Goal: Transaction & Acquisition: Purchase product/service

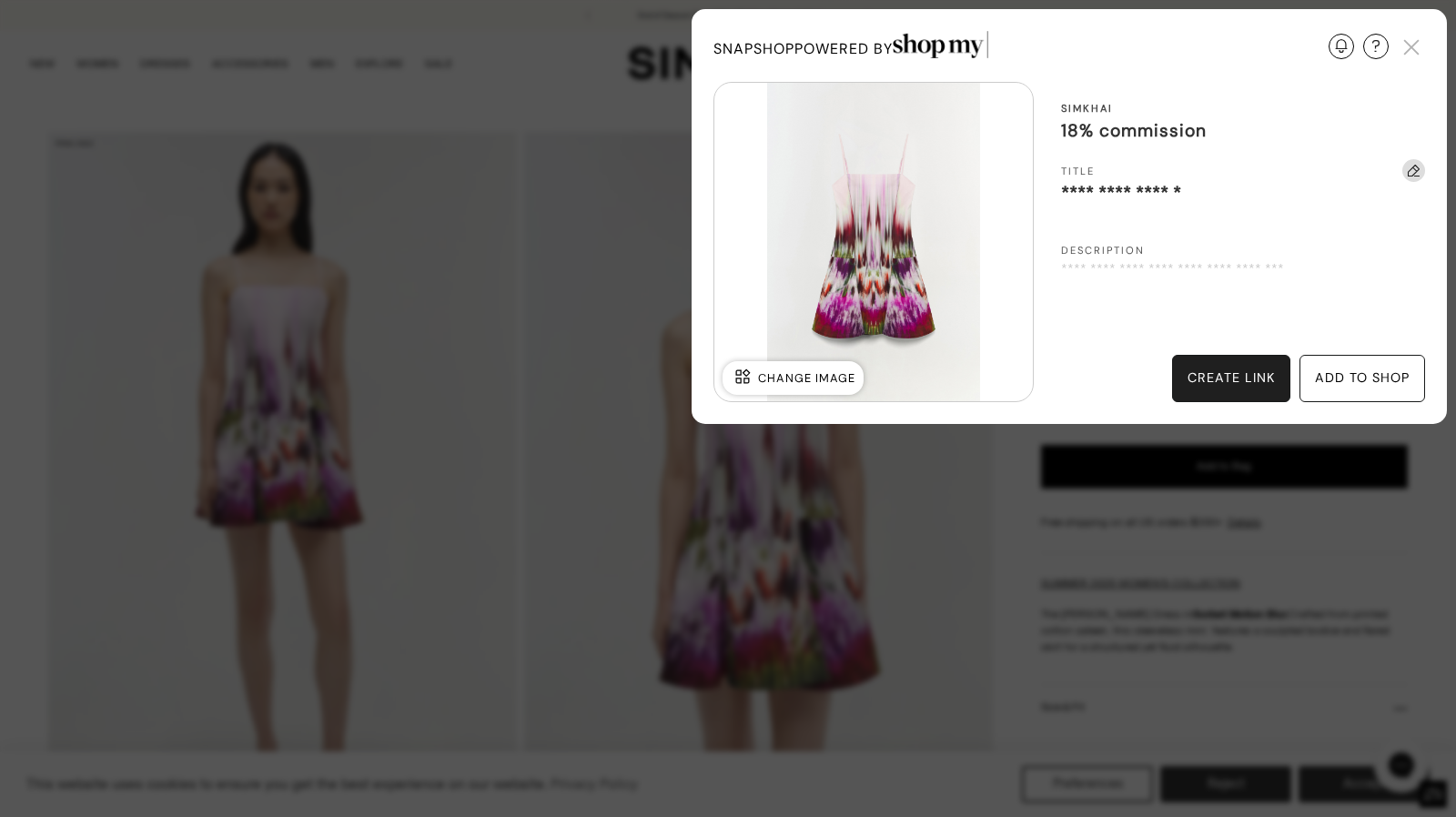
click at [1345, 392] on div "add to shop" at bounding box center [1362, 379] width 125 height 48
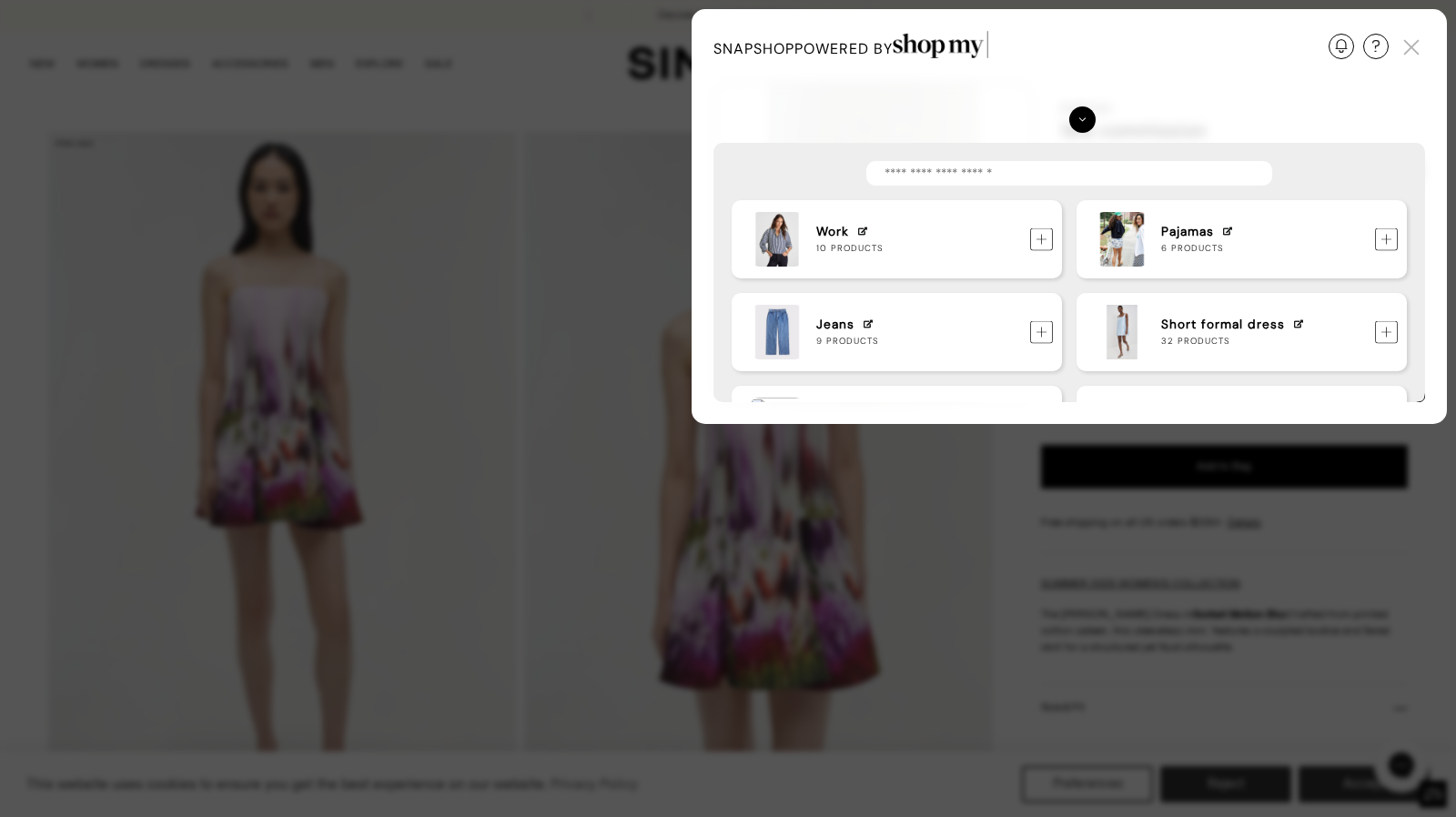
click at [1394, 335] on img at bounding box center [1386, 332] width 23 height 23
click at [1295, 546] on div "Update Required We've detected that you are using an old version of SnapShop. I…" at bounding box center [728, 408] width 1456 height 817
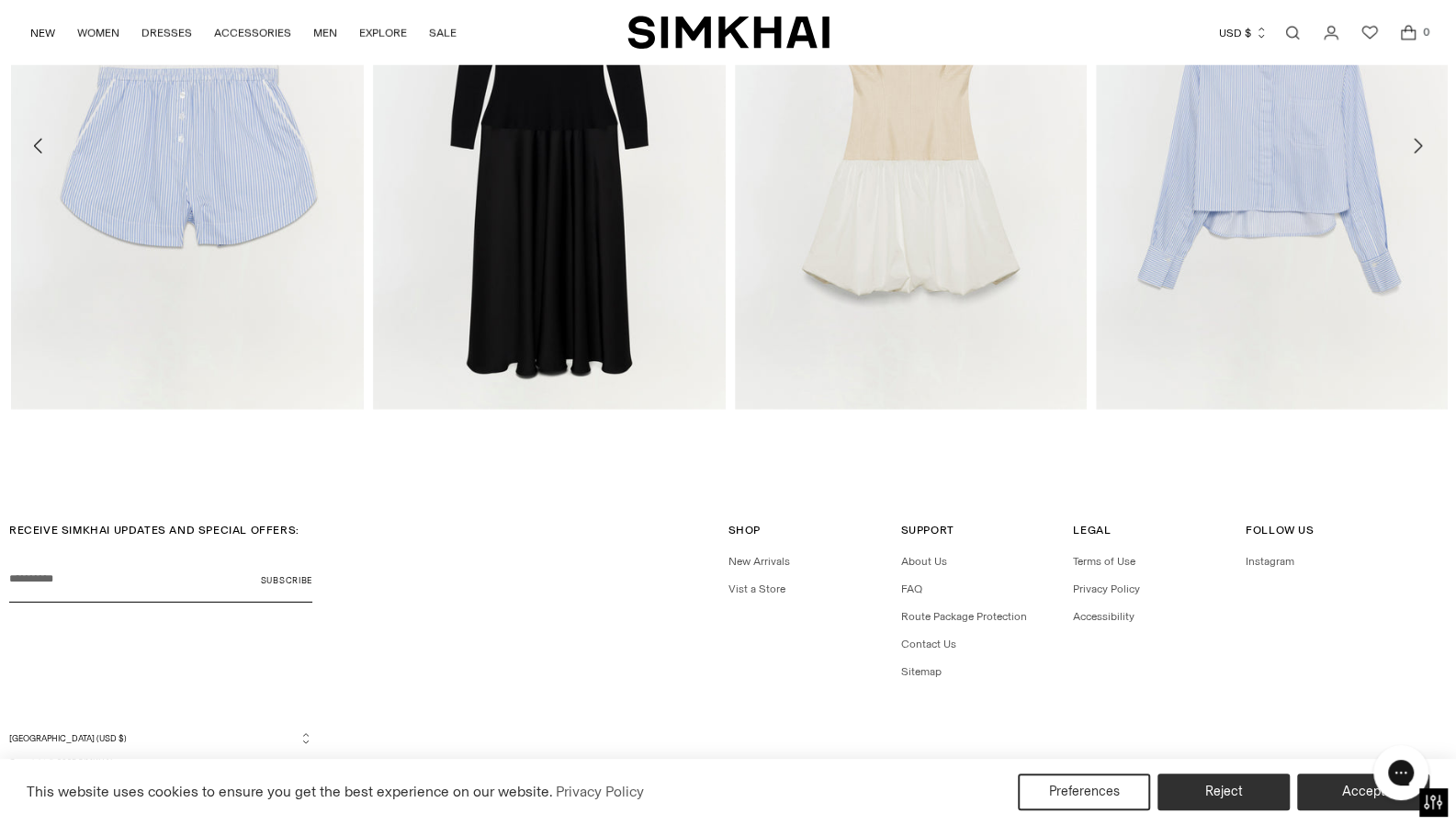
scroll to position [3110, 0]
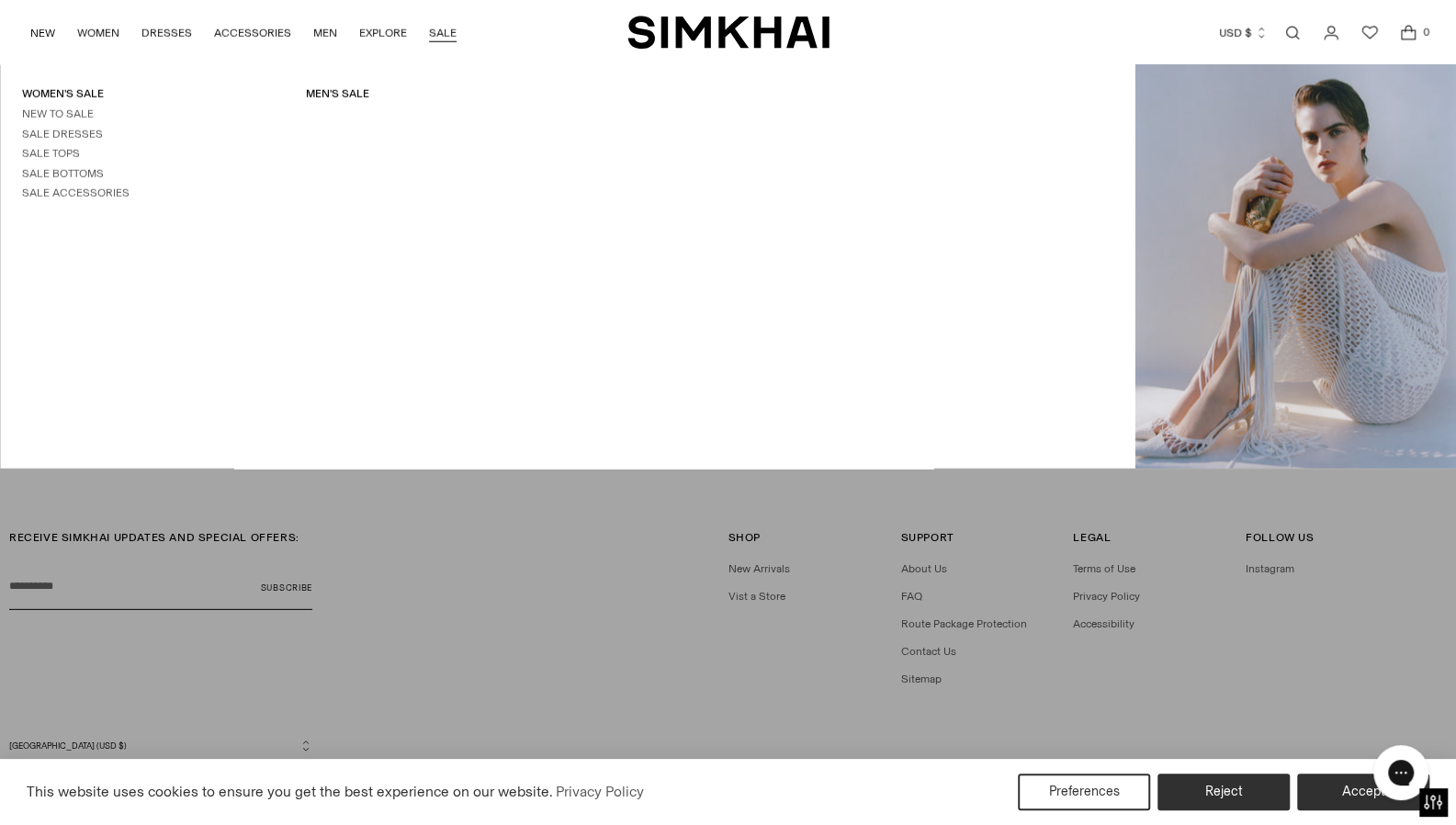
click at [441, 38] on link "SALE" at bounding box center [442, 33] width 28 height 40
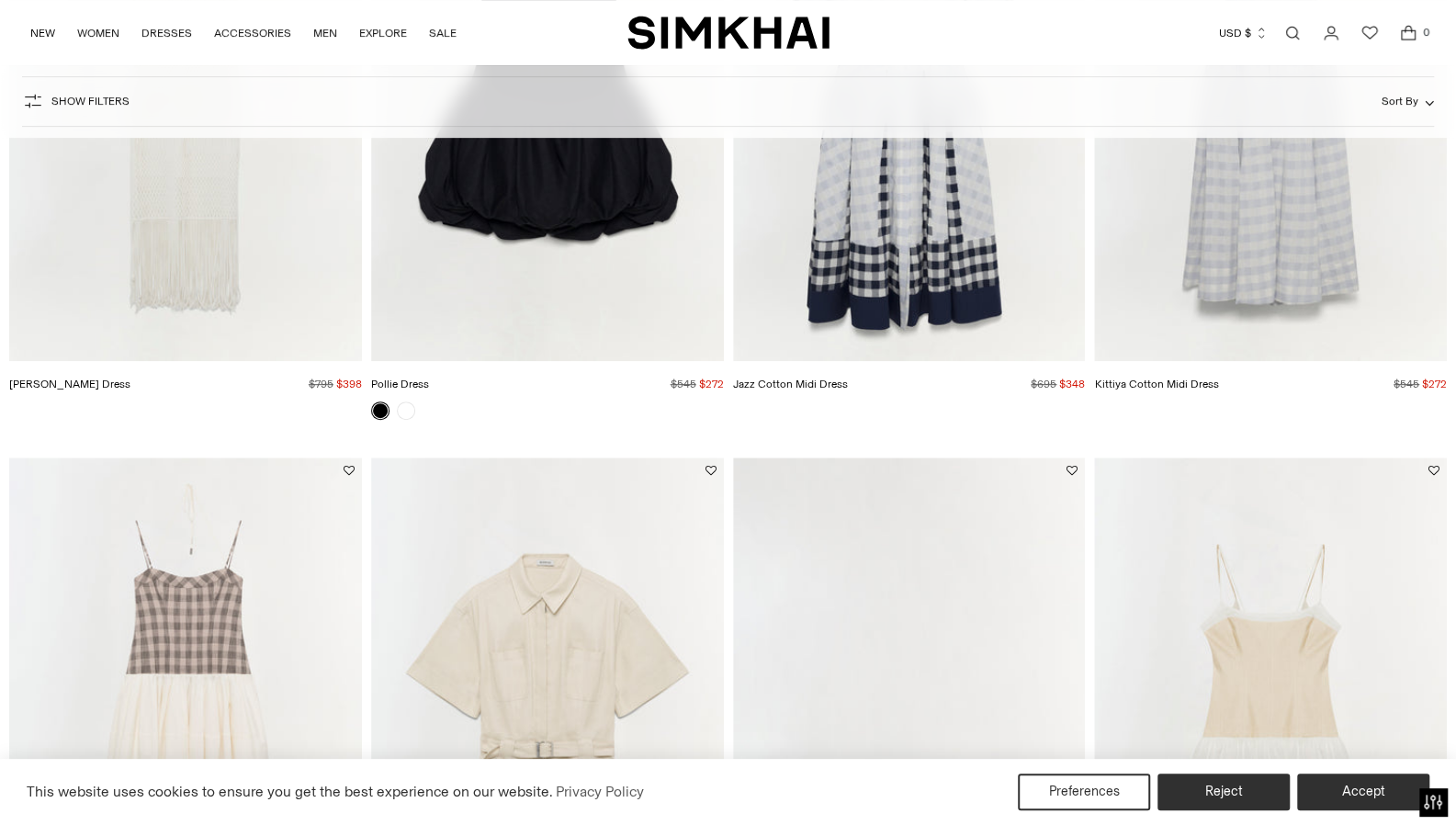
scroll to position [732, 0]
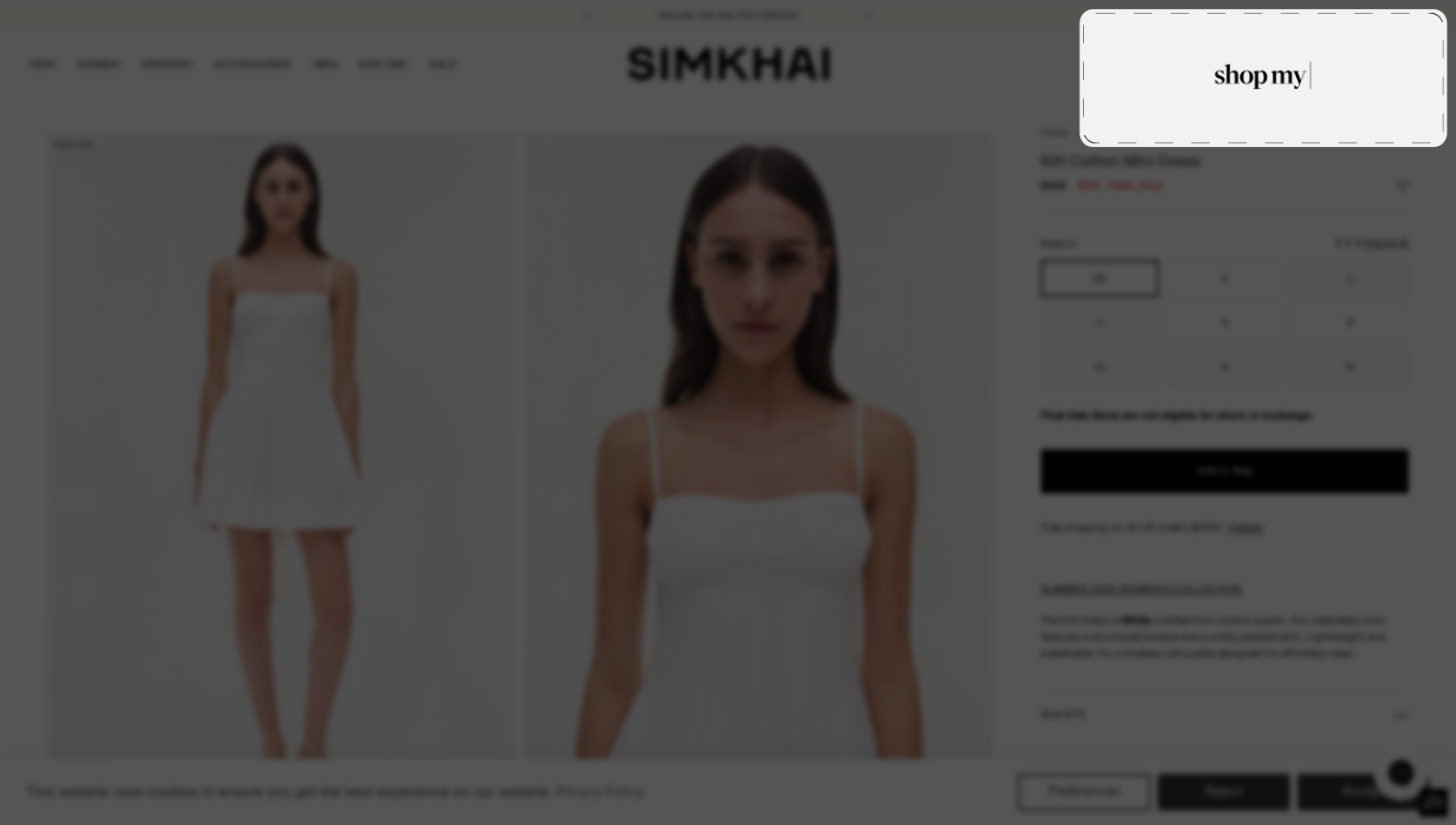
type textarea "**********"
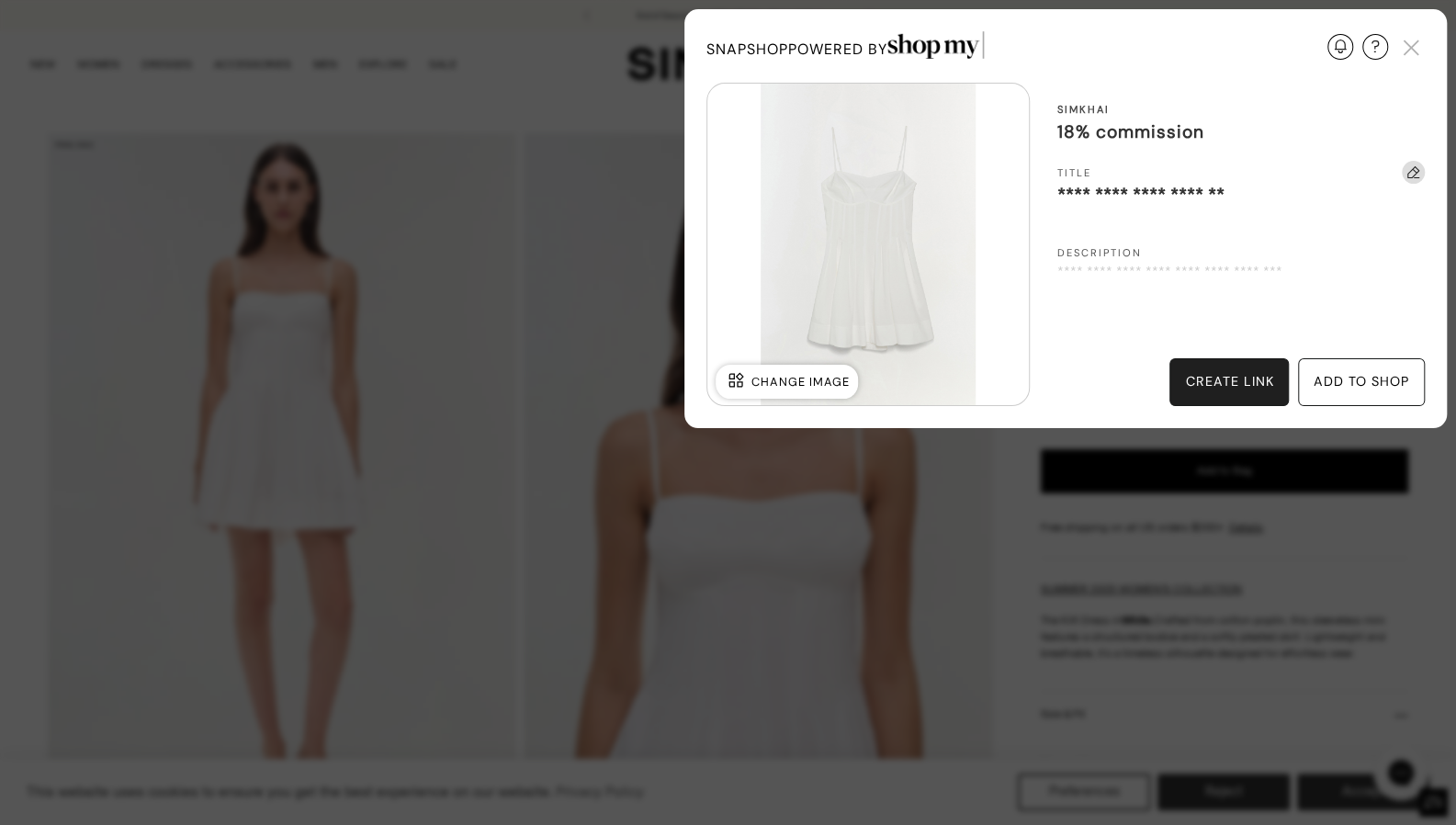
click at [1333, 387] on div "add to shop" at bounding box center [1362, 382] width 96 height 20
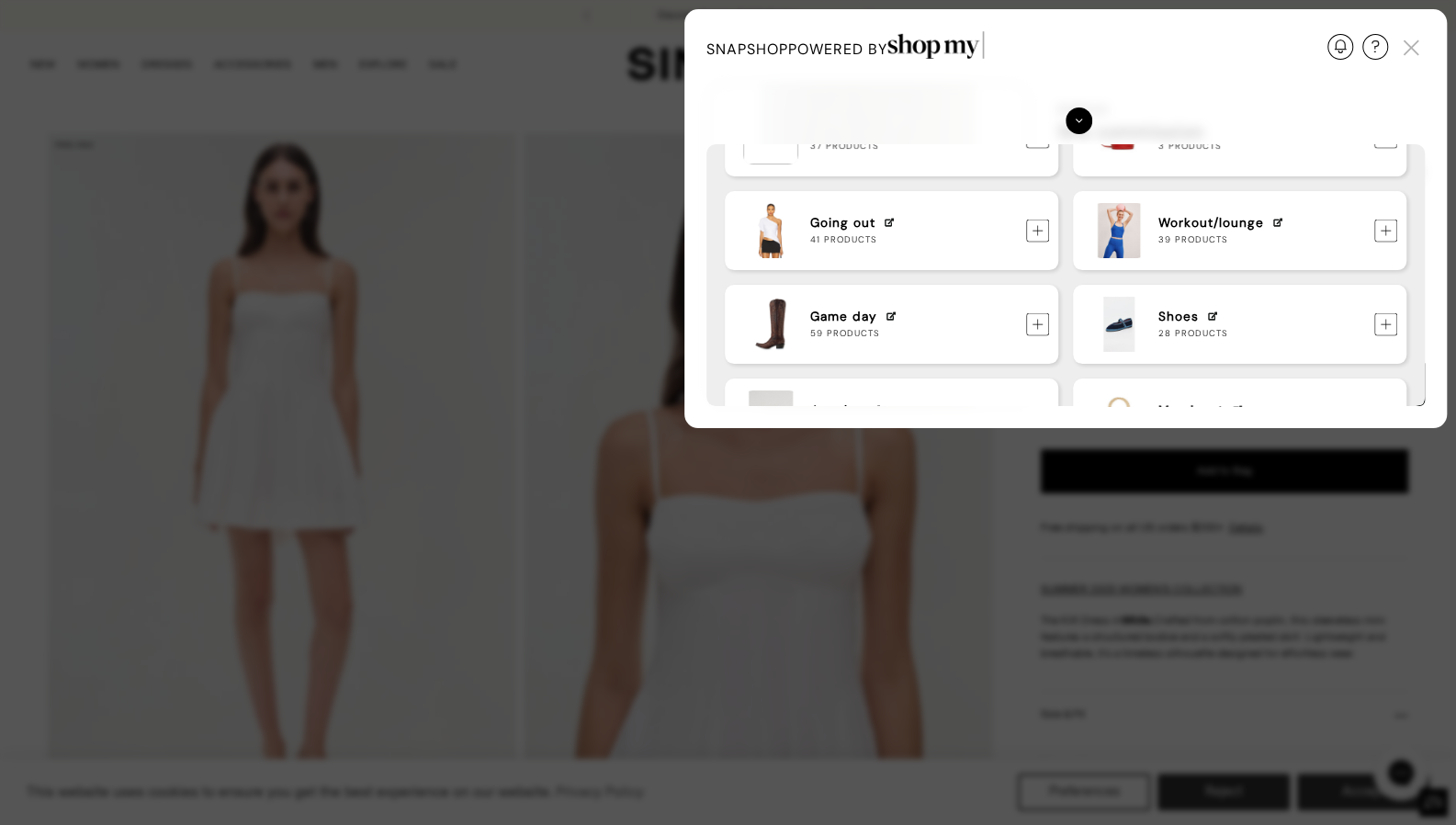
scroll to position [265, 0]
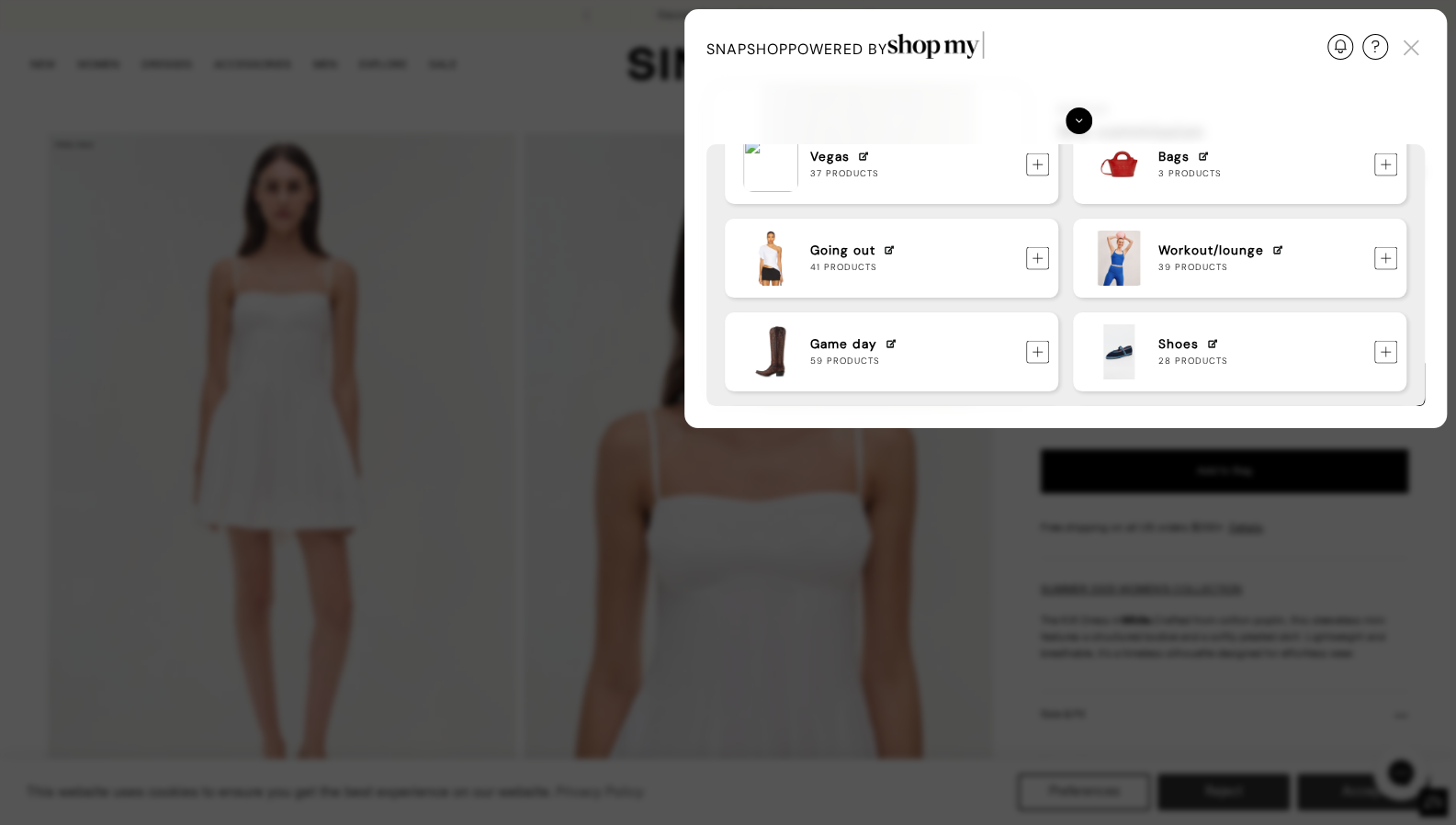
click at [1034, 351] on img at bounding box center [1038, 351] width 23 height 23
click at [1040, 354] on img at bounding box center [1038, 351] width 23 height 23
click at [1038, 354] on img at bounding box center [1038, 351] width 23 height 23
click at [1044, 346] on img at bounding box center [1038, 351] width 23 height 23
click at [1053, 346] on div "Game day 60 Products" at bounding box center [892, 352] width 334 height 79
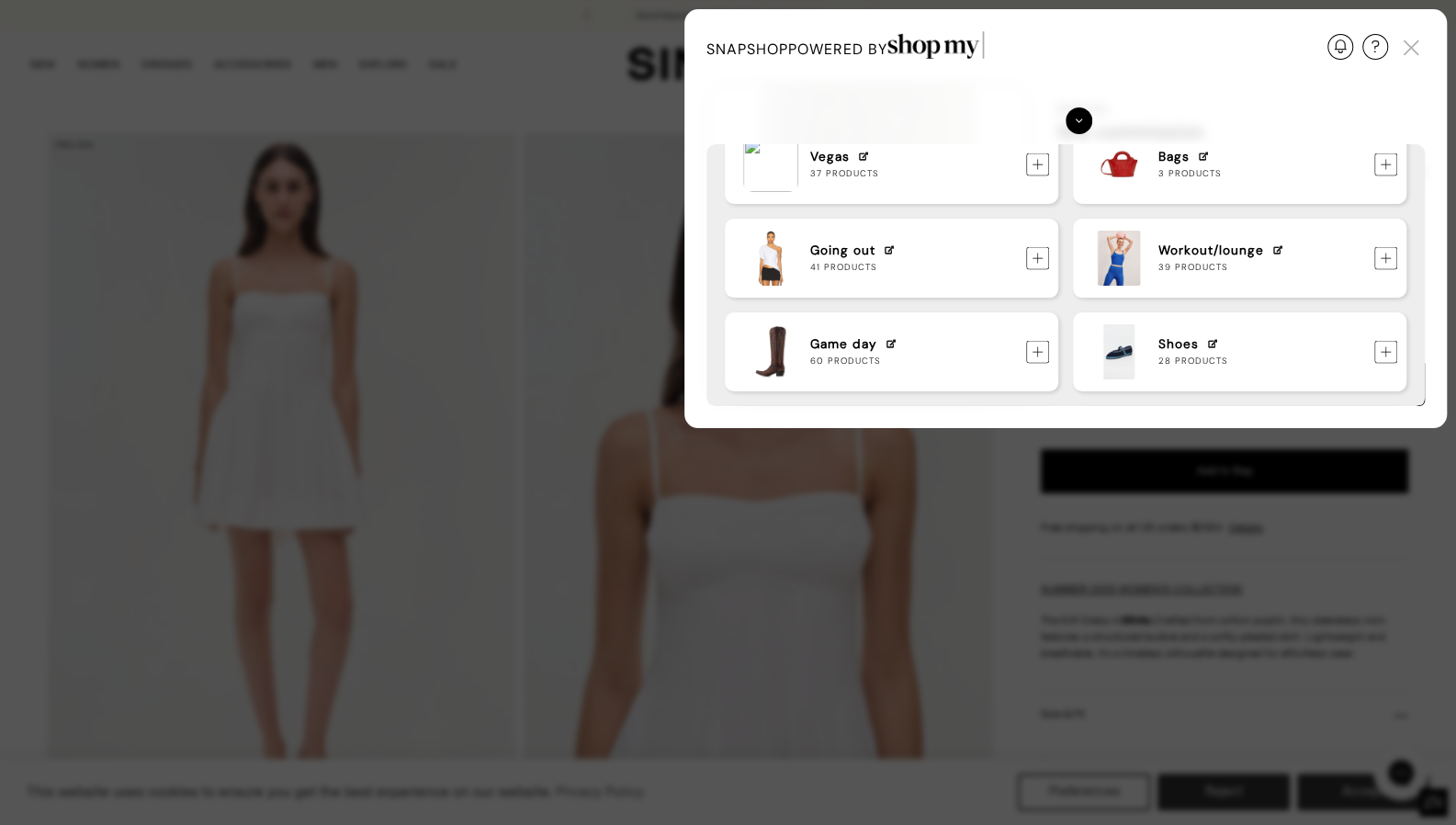
click at [1038, 343] on img at bounding box center [1038, 351] width 23 height 23
click at [1037, 348] on img at bounding box center [1038, 351] width 23 height 23
click at [1035, 353] on img at bounding box center [1038, 351] width 23 height 23
click at [1244, 4] on div "Update Required We've detected that you are using an old version of SnapShop. I…" at bounding box center [728, 412] width 1456 height 825
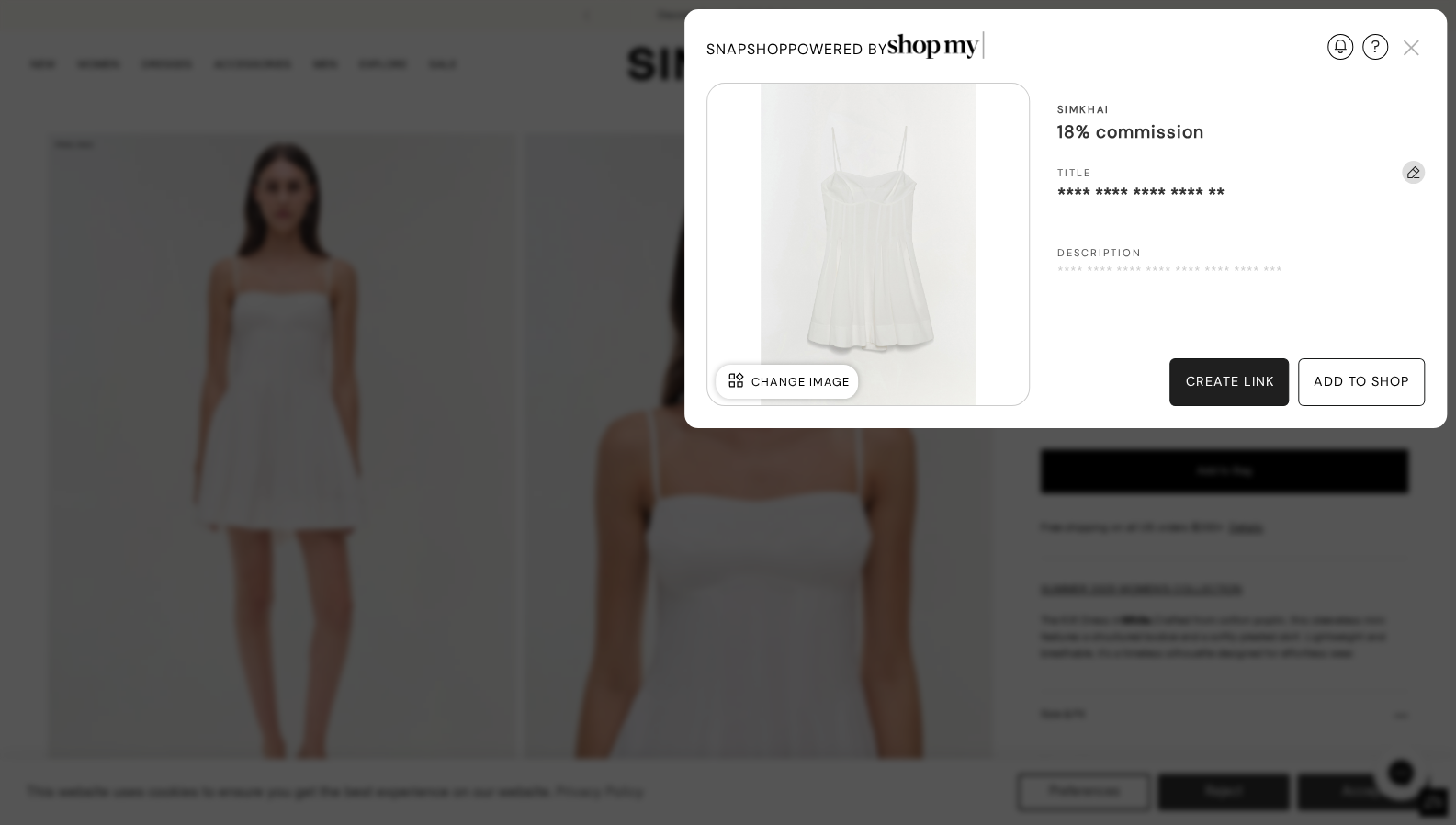
click at [1380, 398] on div "add to shop" at bounding box center [1362, 383] width 127 height 48
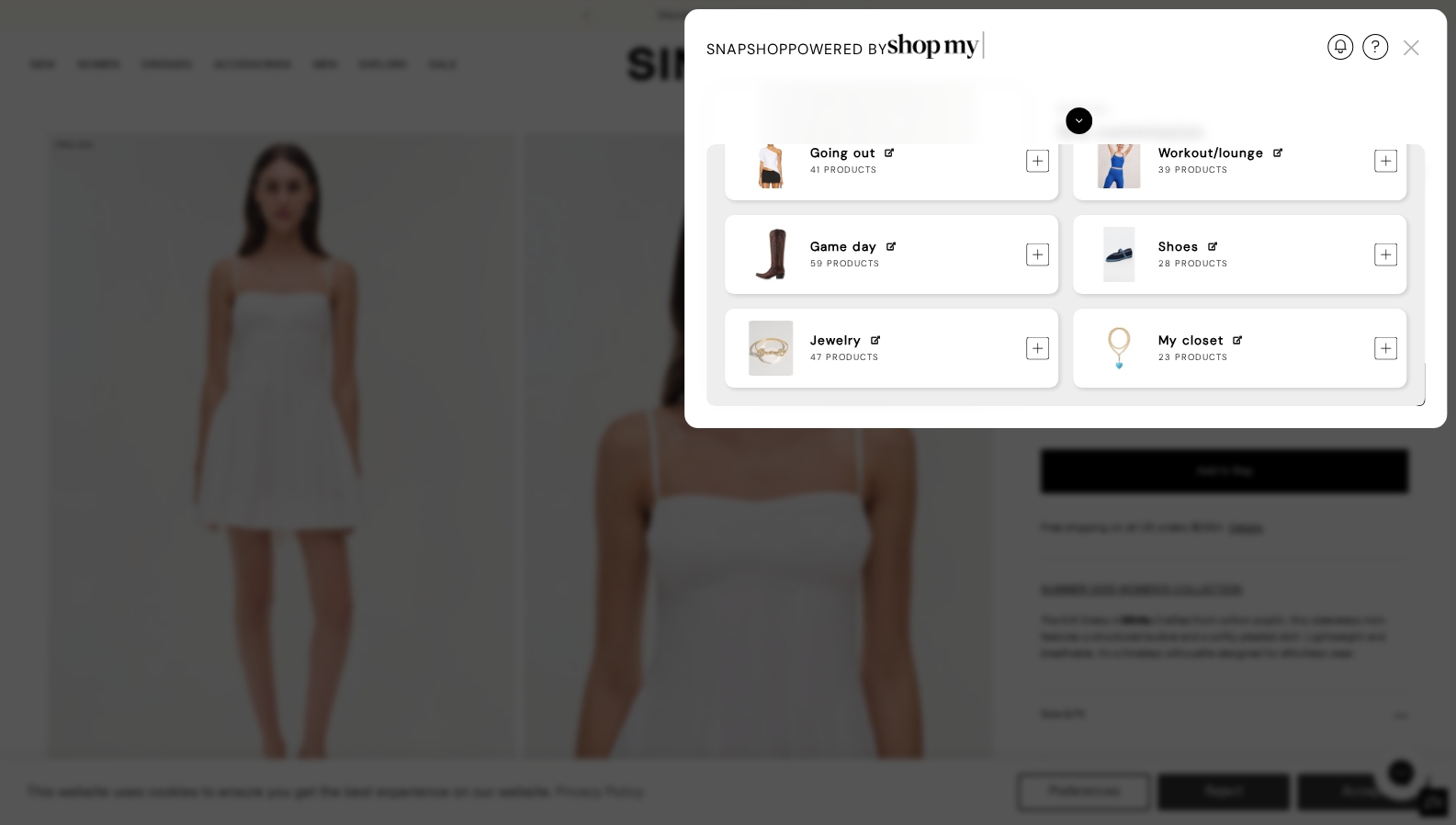
scroll to position [353, 0]
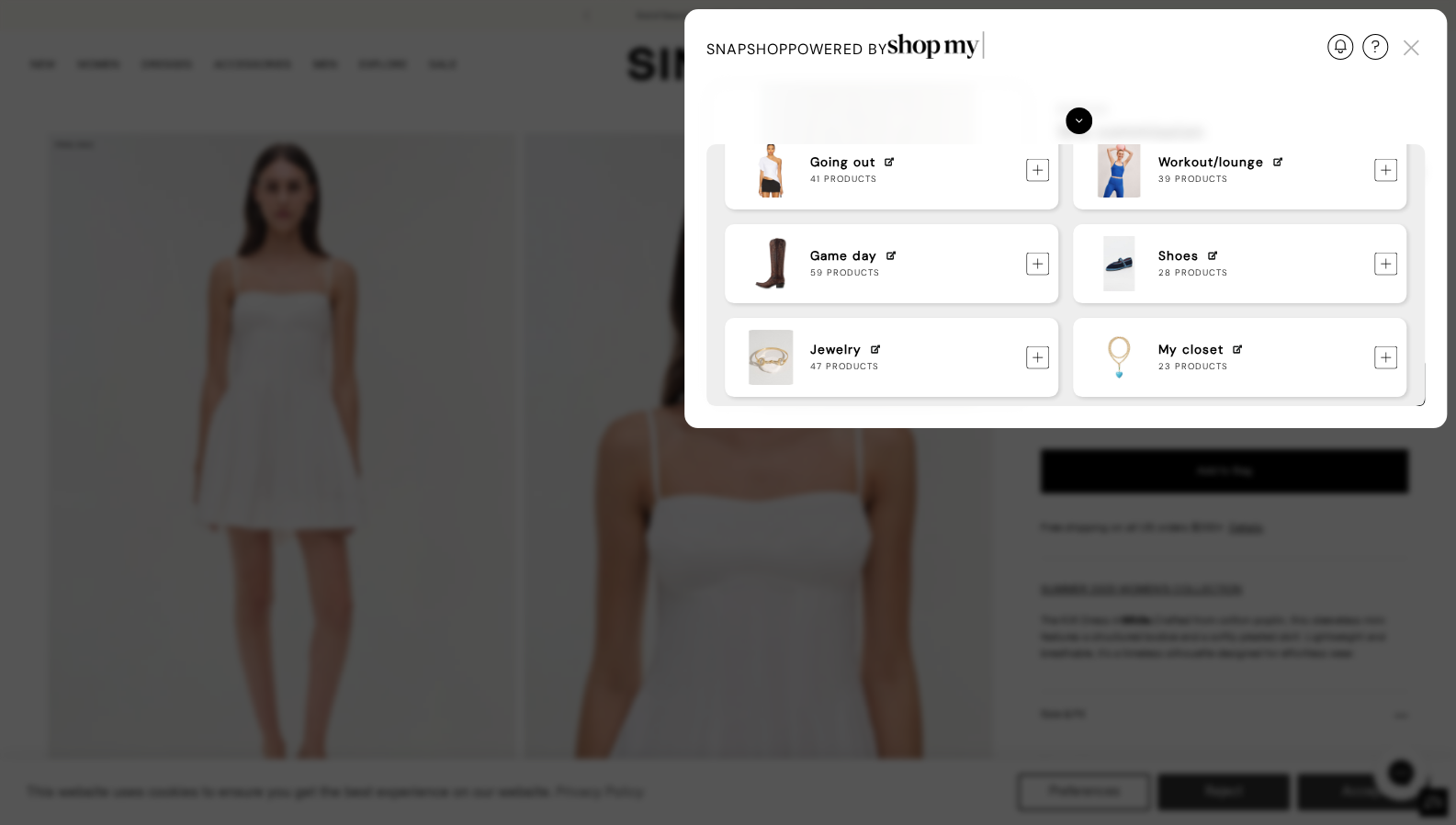
click at [1033, 265] on img at bounding box center [1038, 263] width 23 height 23
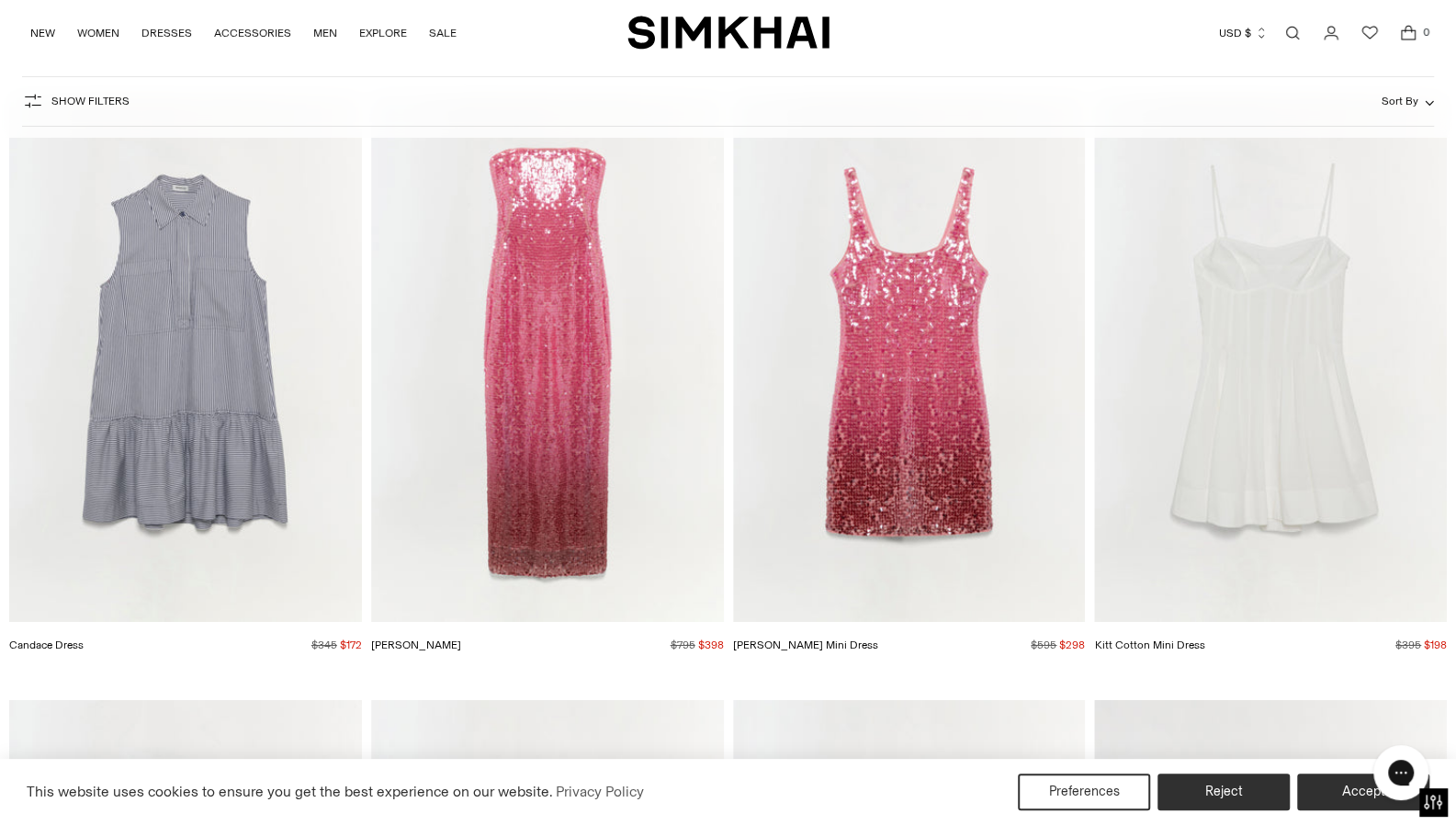
scroll to position [5016, 0]
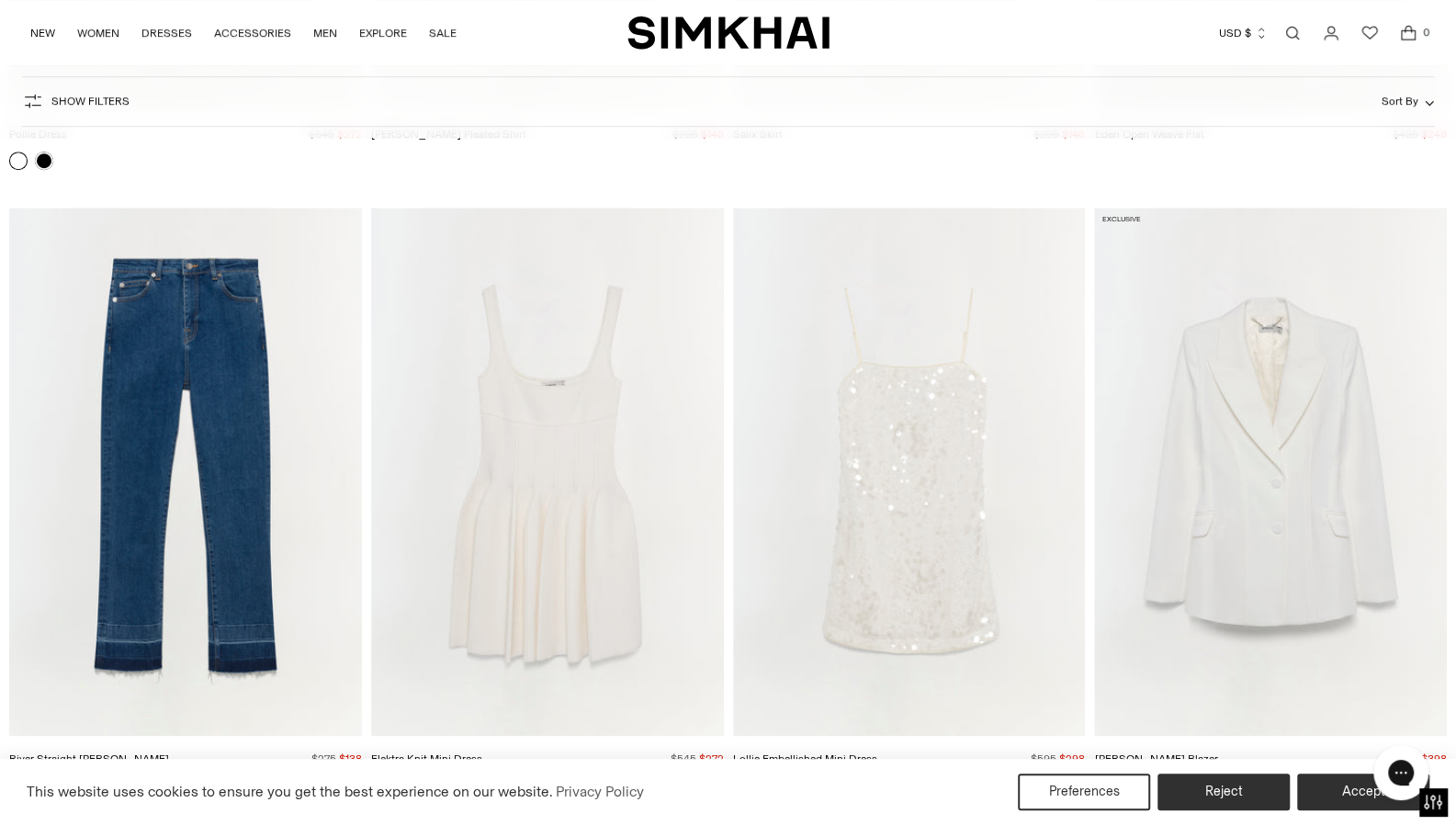
click at [918, 376] on img "Lollie Embellished Mini Dress" at bounding box center [909, 472] width 353 height 530
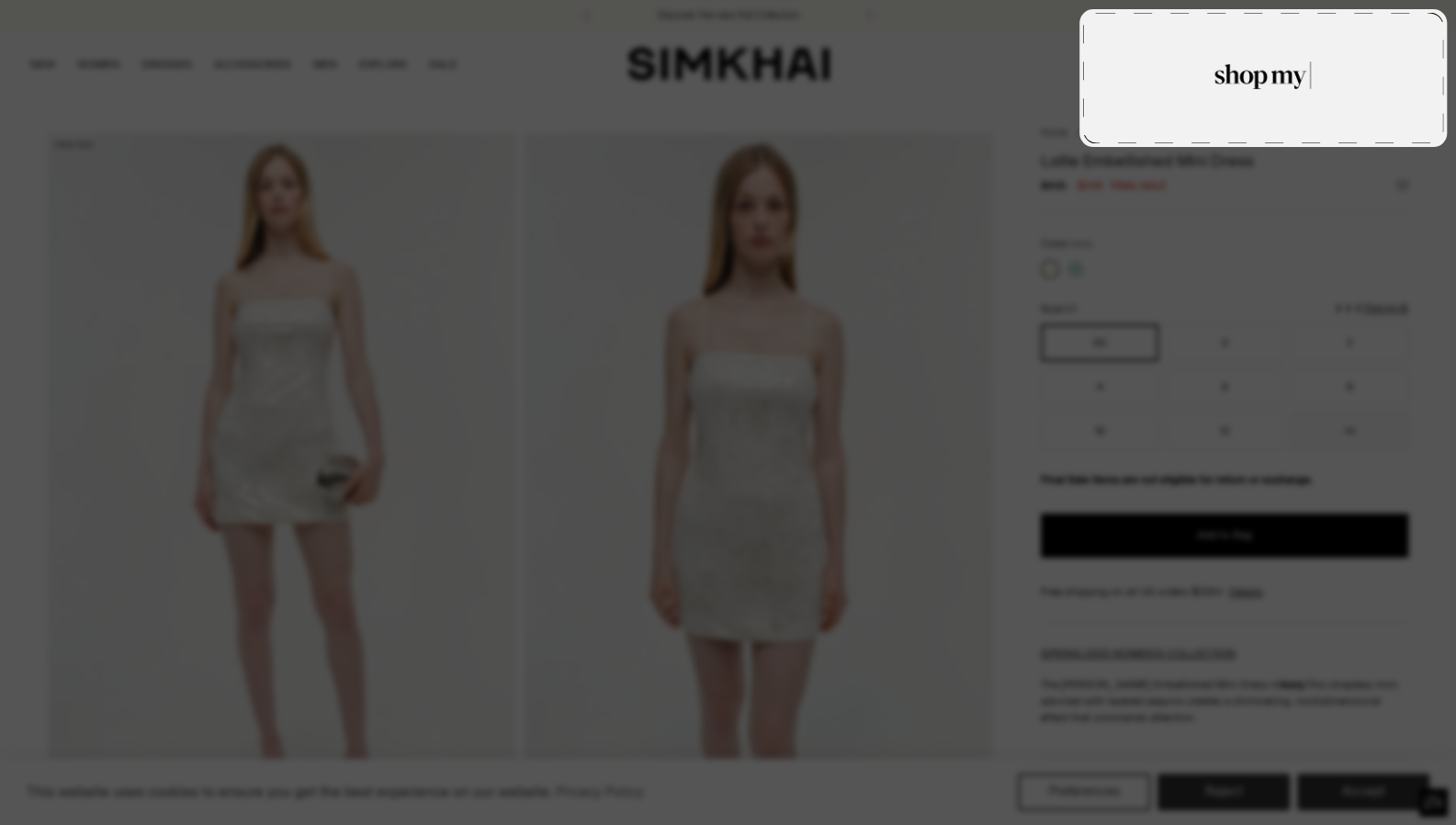
type textarea "**********"
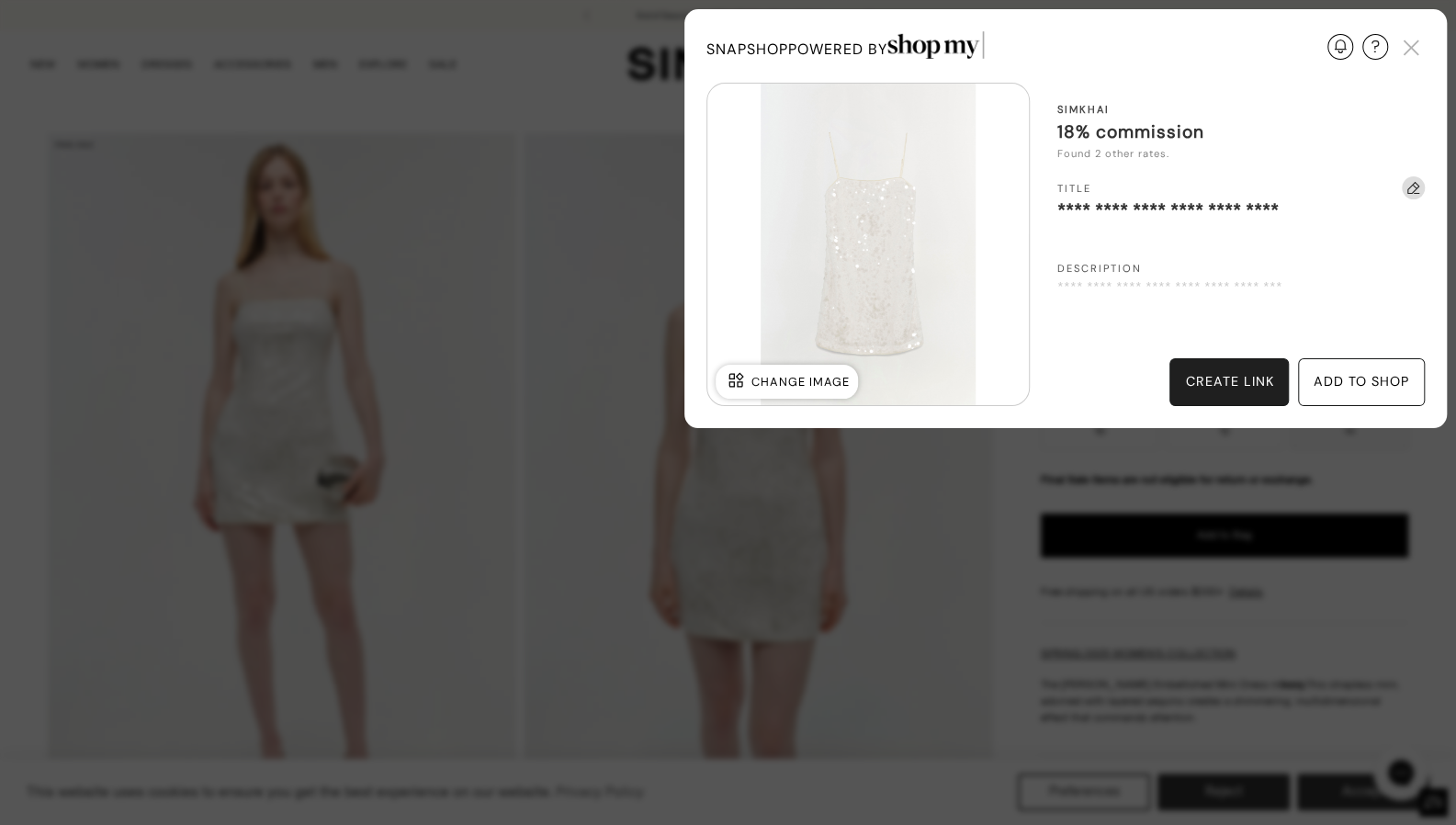
click at [1345, 372] on div "add to shop" at bounding box center [1362, 382] width 96 height 20
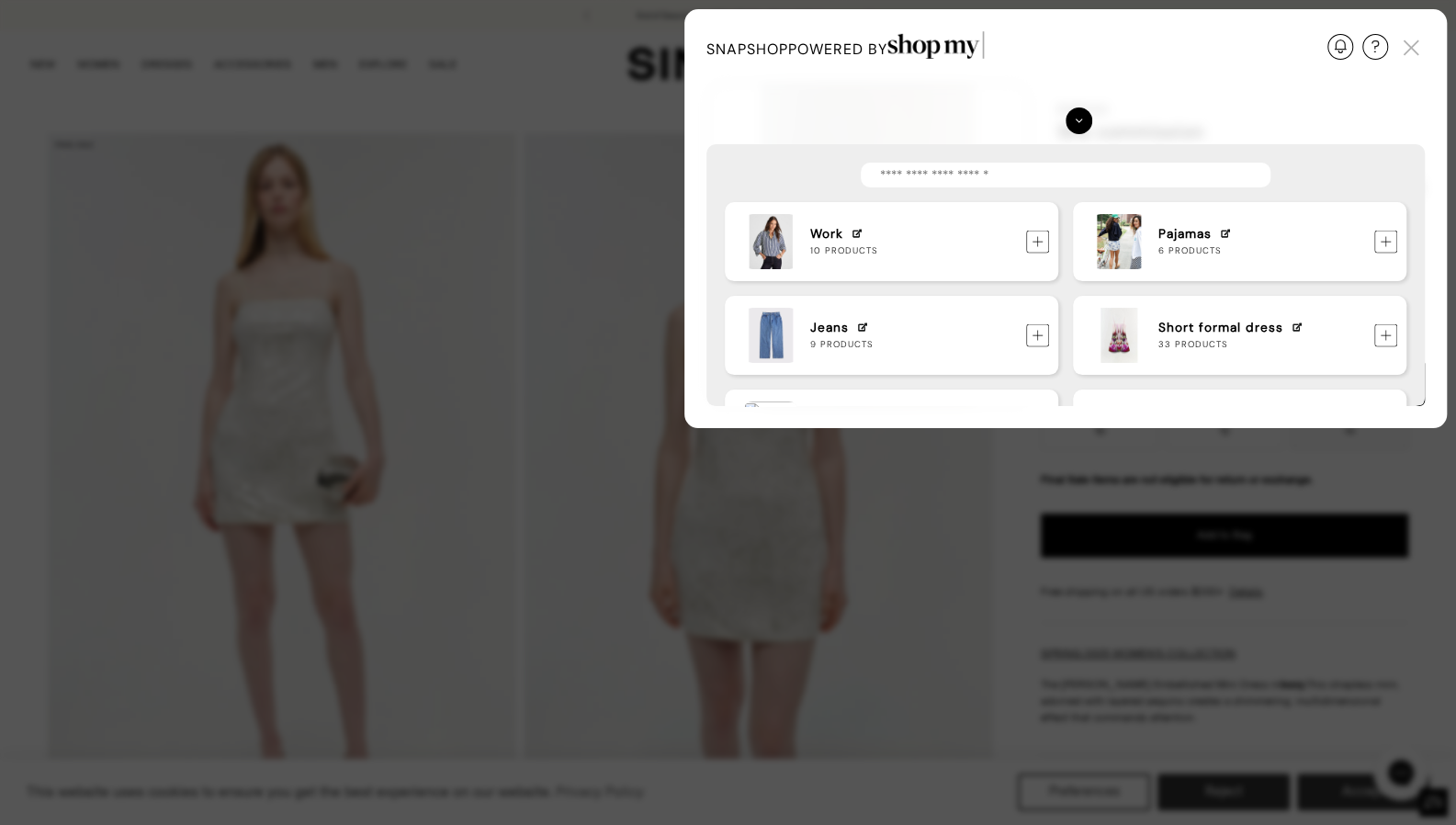
scroll to position [134, 0]
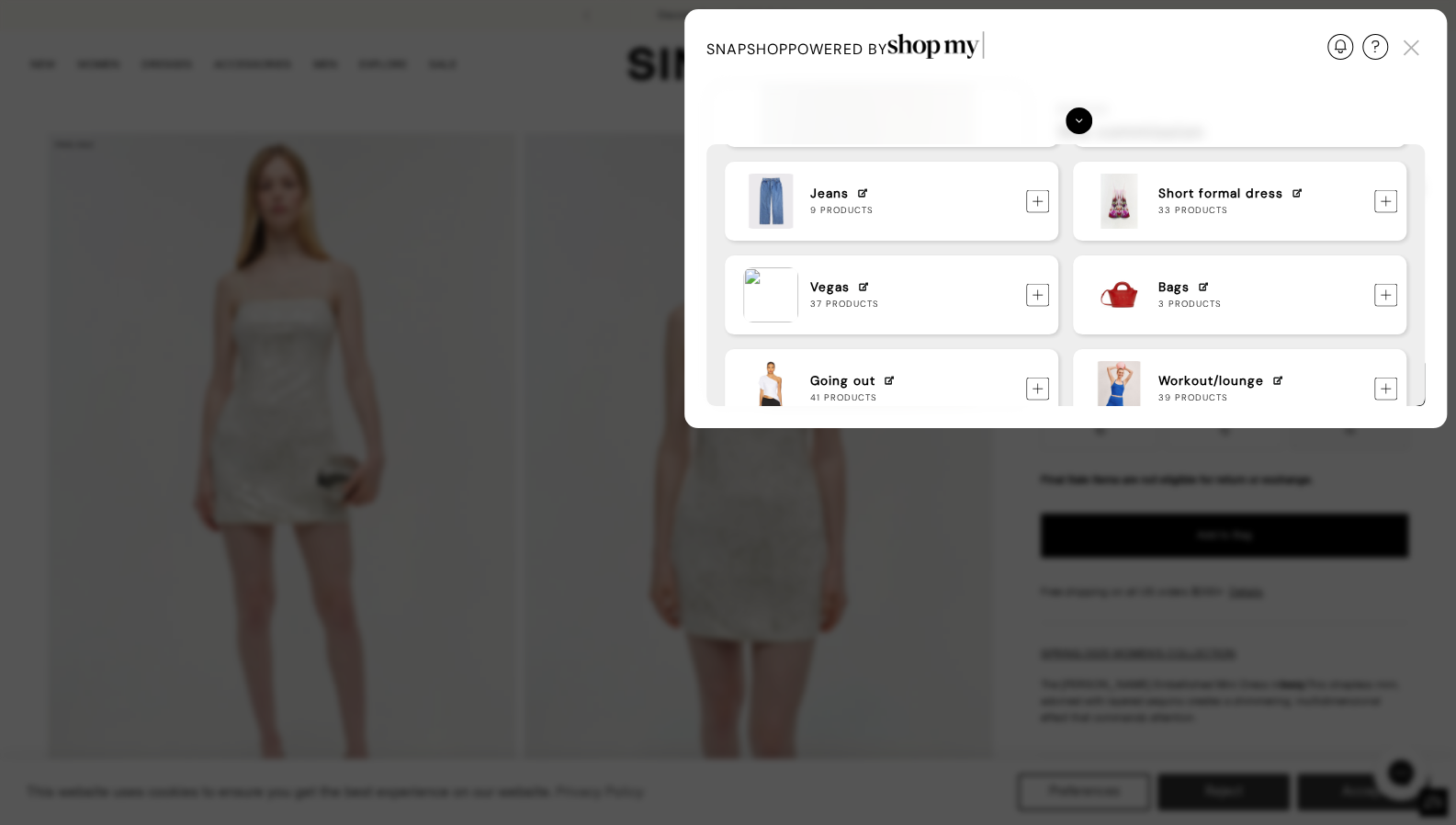
click at [1389, 202] on img at bounding box center [1386, 200] width 23 height 23
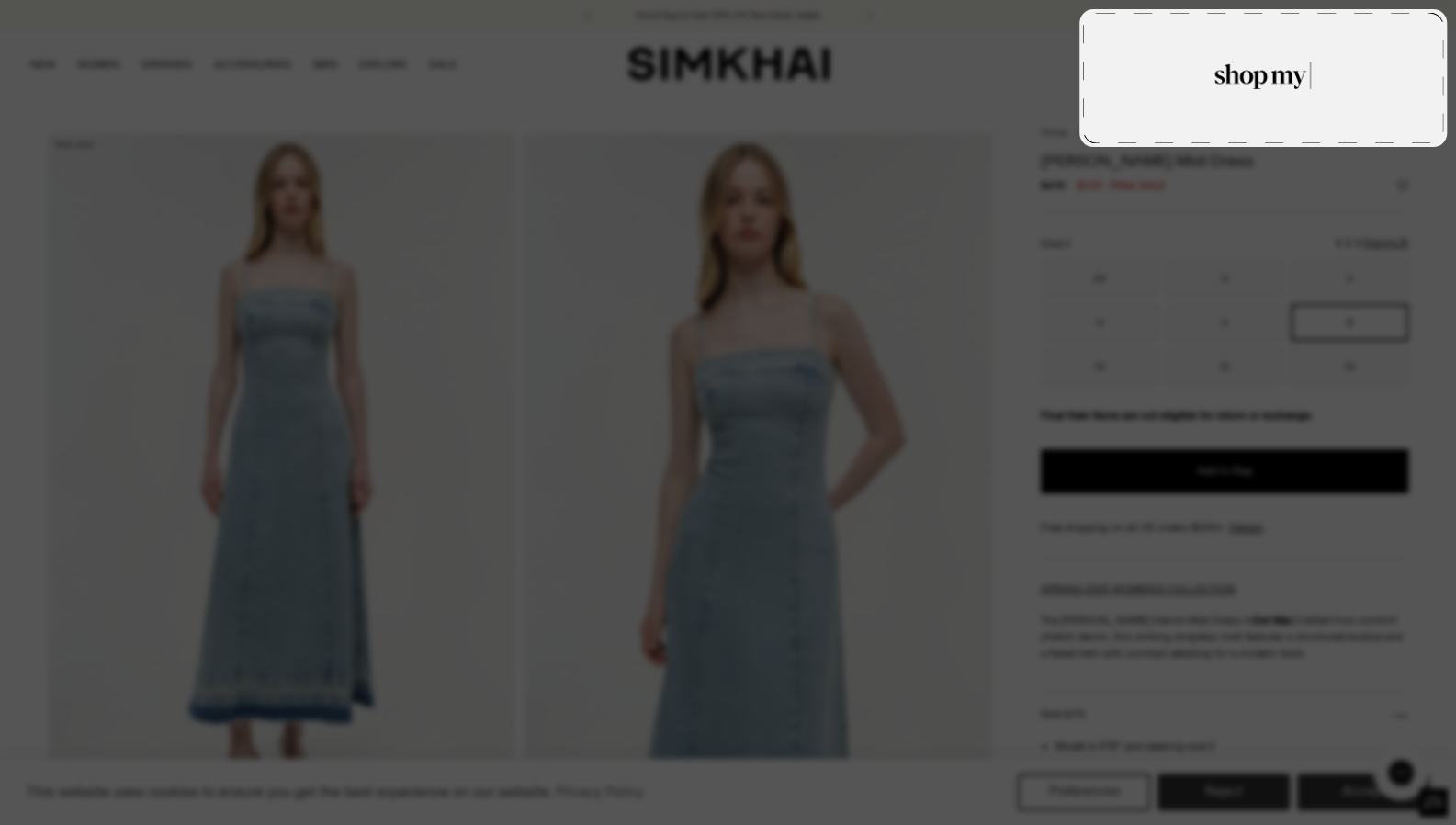
type textarea "**********"
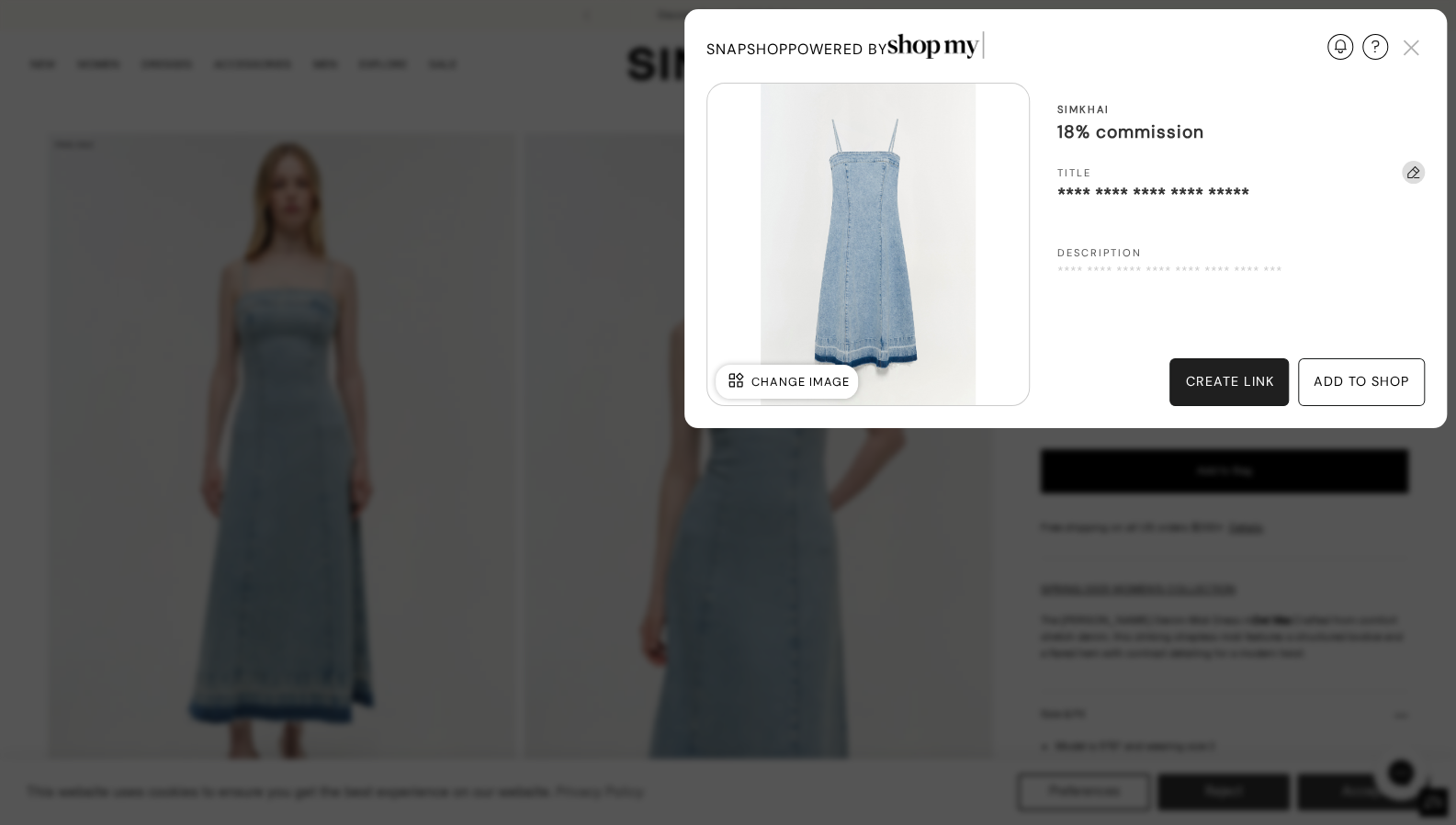
click at [1350, 381] on div "add to shop" at bounding box center [1362, 382] width 96 height 20
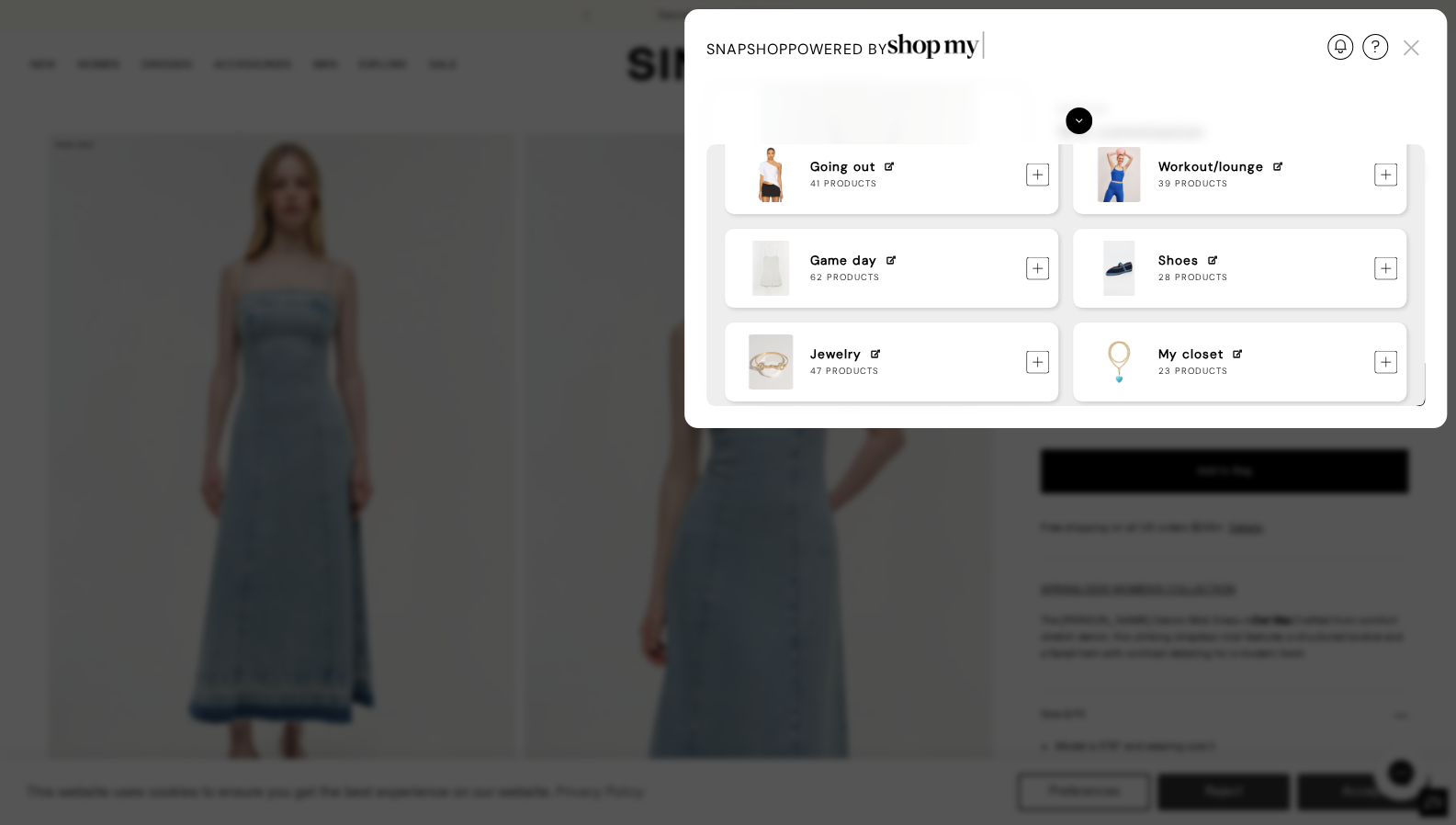
scroll to position [346, 0]
click at [1031, 269] on img at bounding box center [1038, 270] width 23 height 23
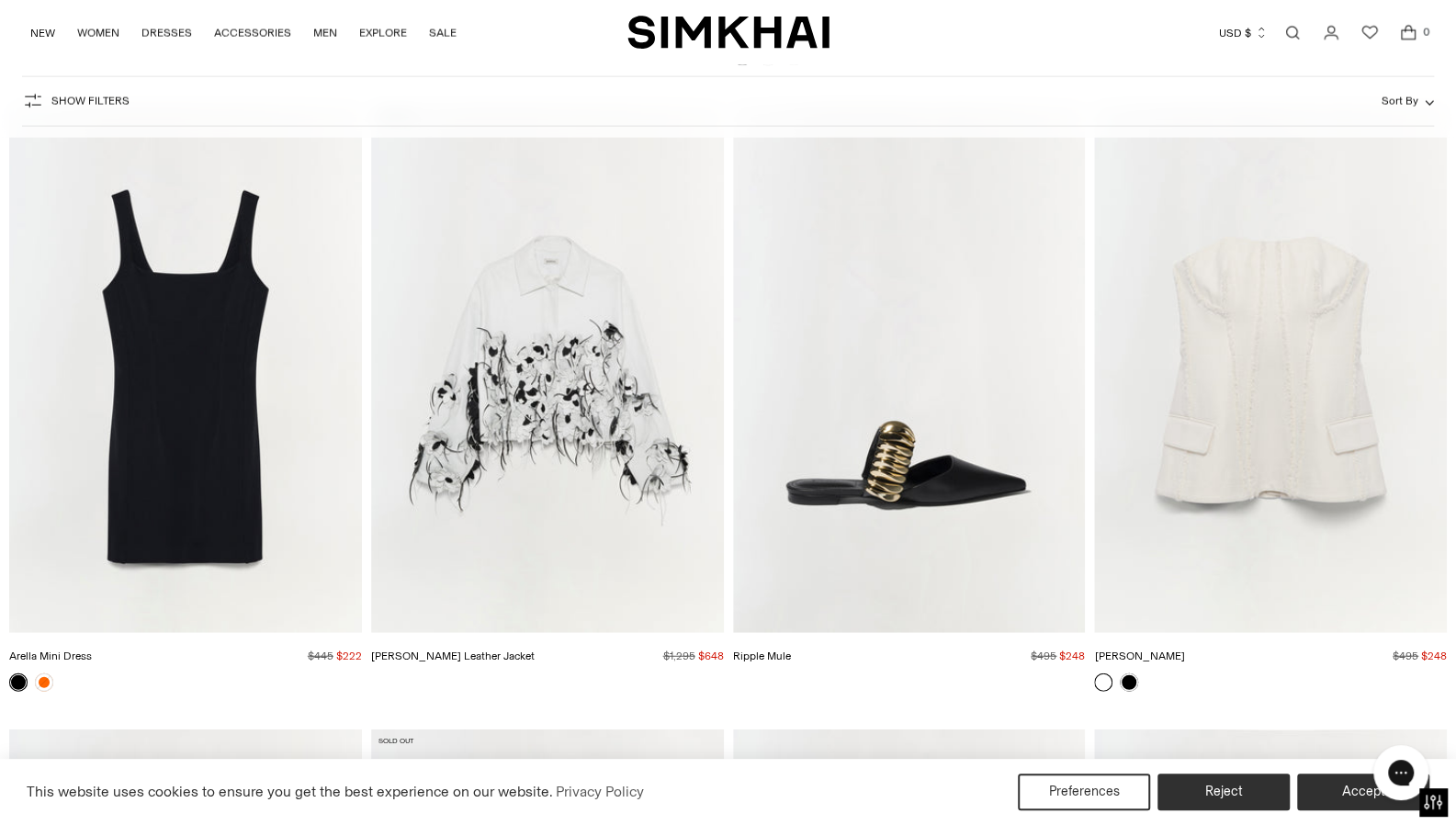
scroll to position [15704, 0]
